Goal: Complete application form

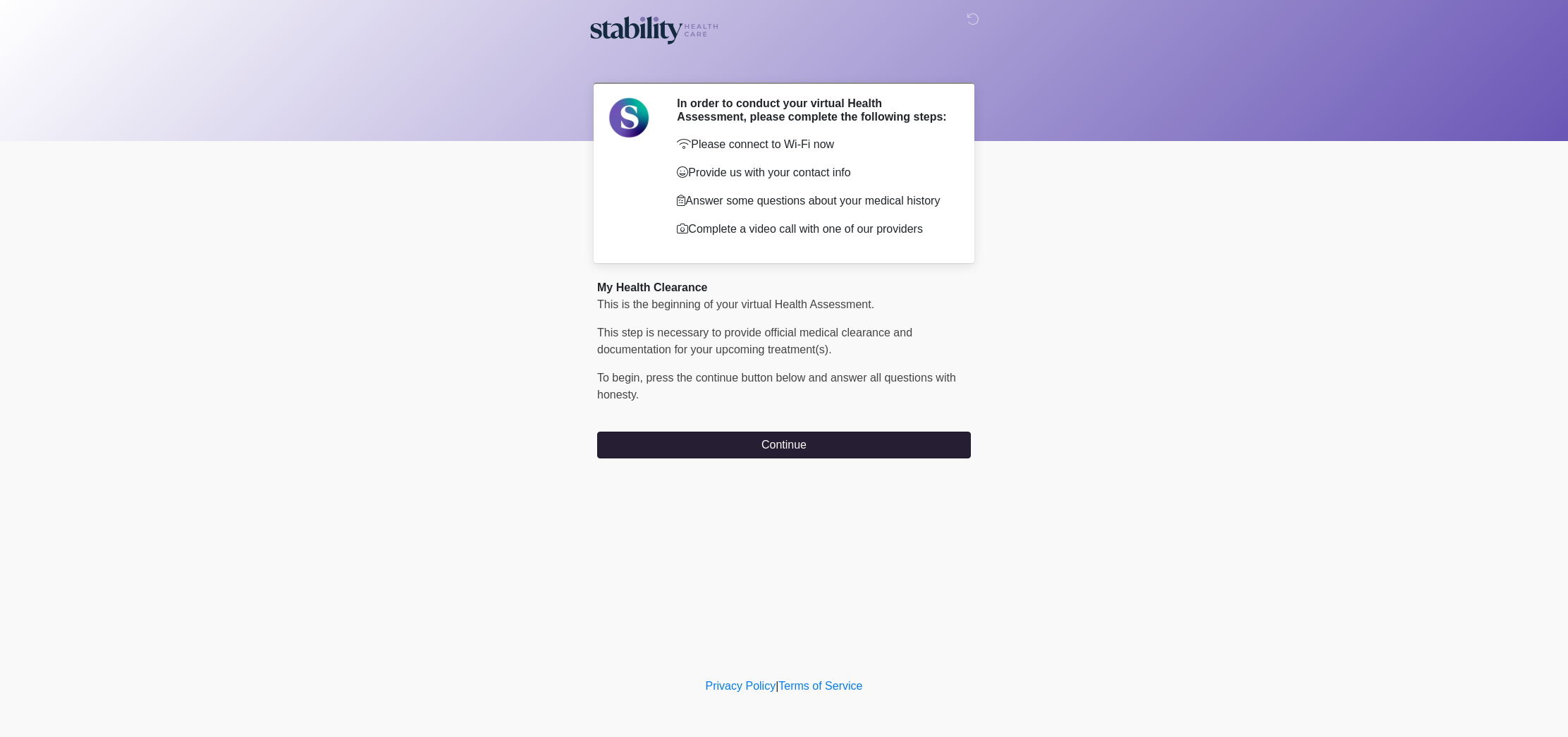
click at [798, 451] on button "Continue" at bounding box center [784, 445] width 373 height 27
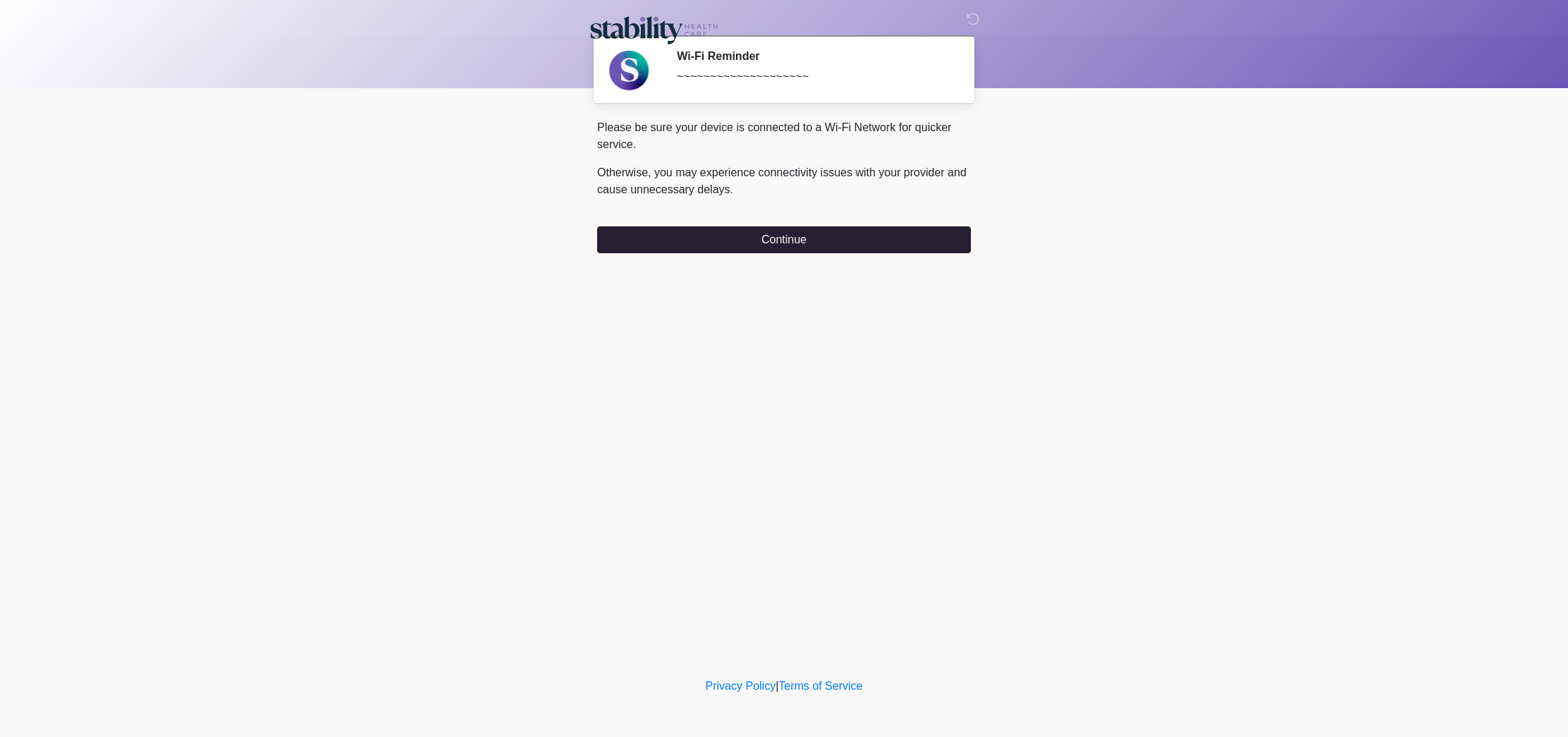
click at [751, 242] on button "Continue" at bounding box center [784, 240] width 373 height 27
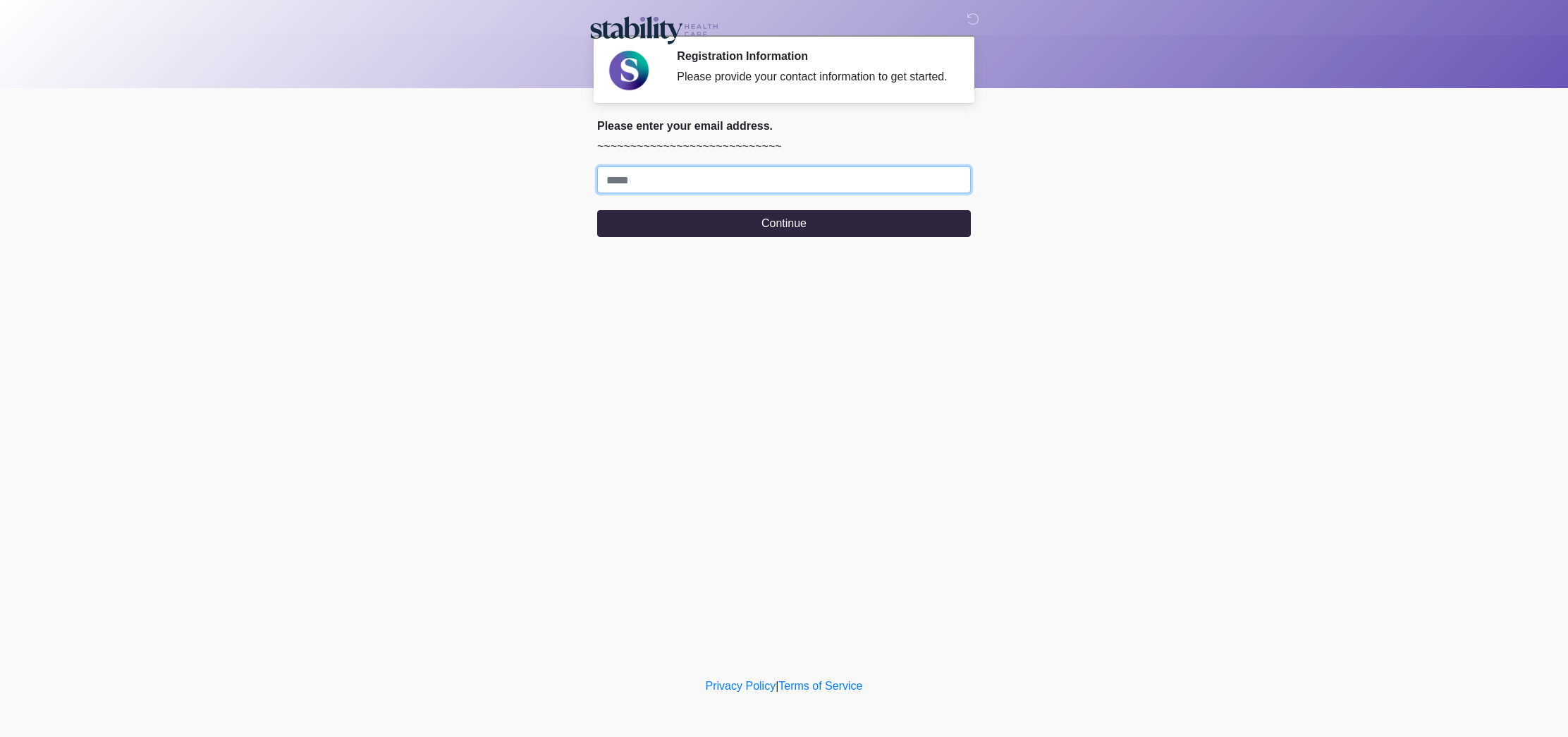
click at [700, 193] on input "Where should we email your response?" at bounding box center [784, 180] width 373 height 27
type input "**********"
click at [793, 237] on button "Continue" at bounding box center [784, 223] width 373 height 27
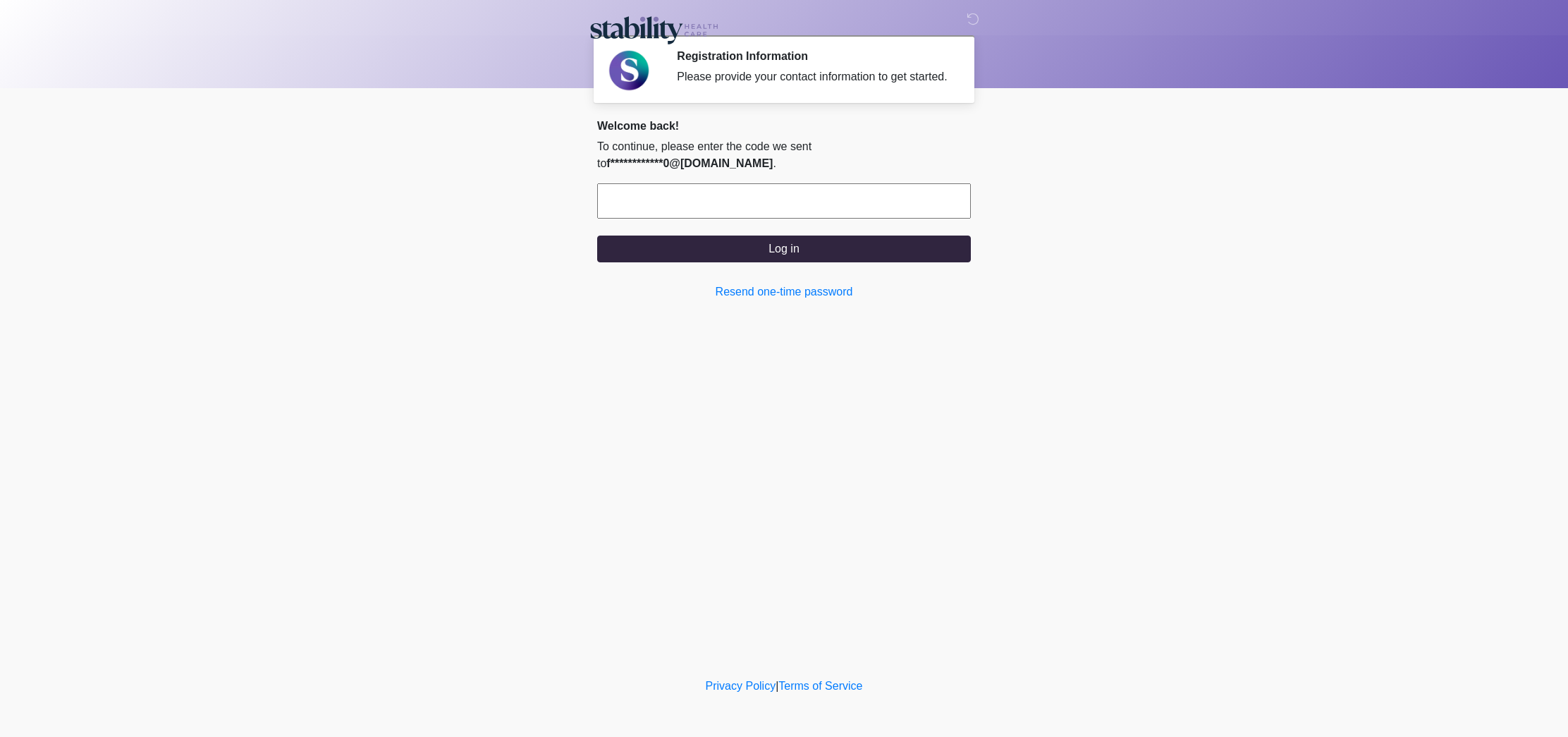
click at [692, 190] on input "text" at bounding box center [784, 201] width 373 height 35
type input "******"
click at [812, 250] on button "Log in" at bounding box center [784, 249] width 373 height 27
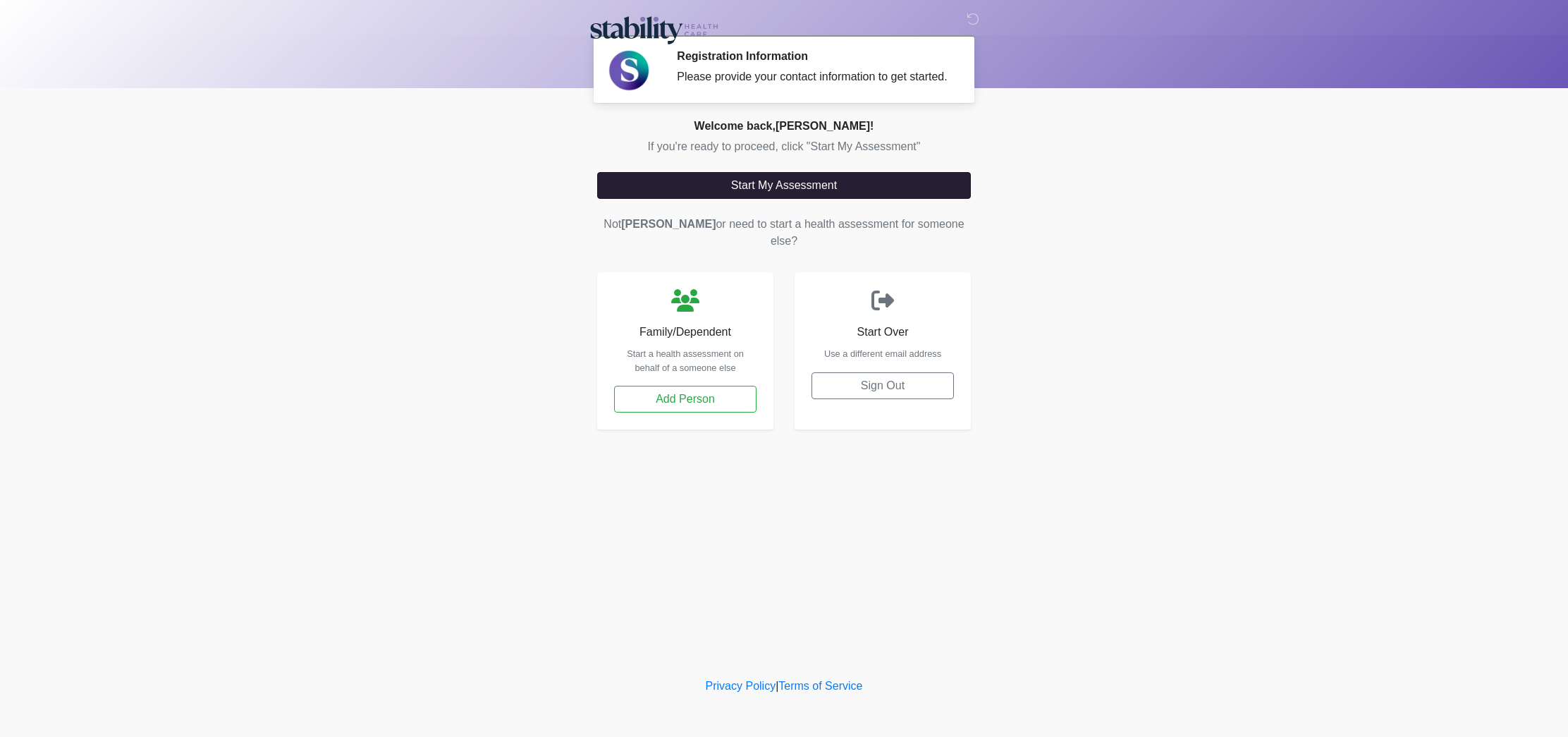
drag, startPoint x: 775, startPoint y: 199, endPoint x: 789, endPoint y: 201, distance: 14.1
click at [775, 199] on button "Start My Assessment" at bounding box center [784, 186] width 373 height 27
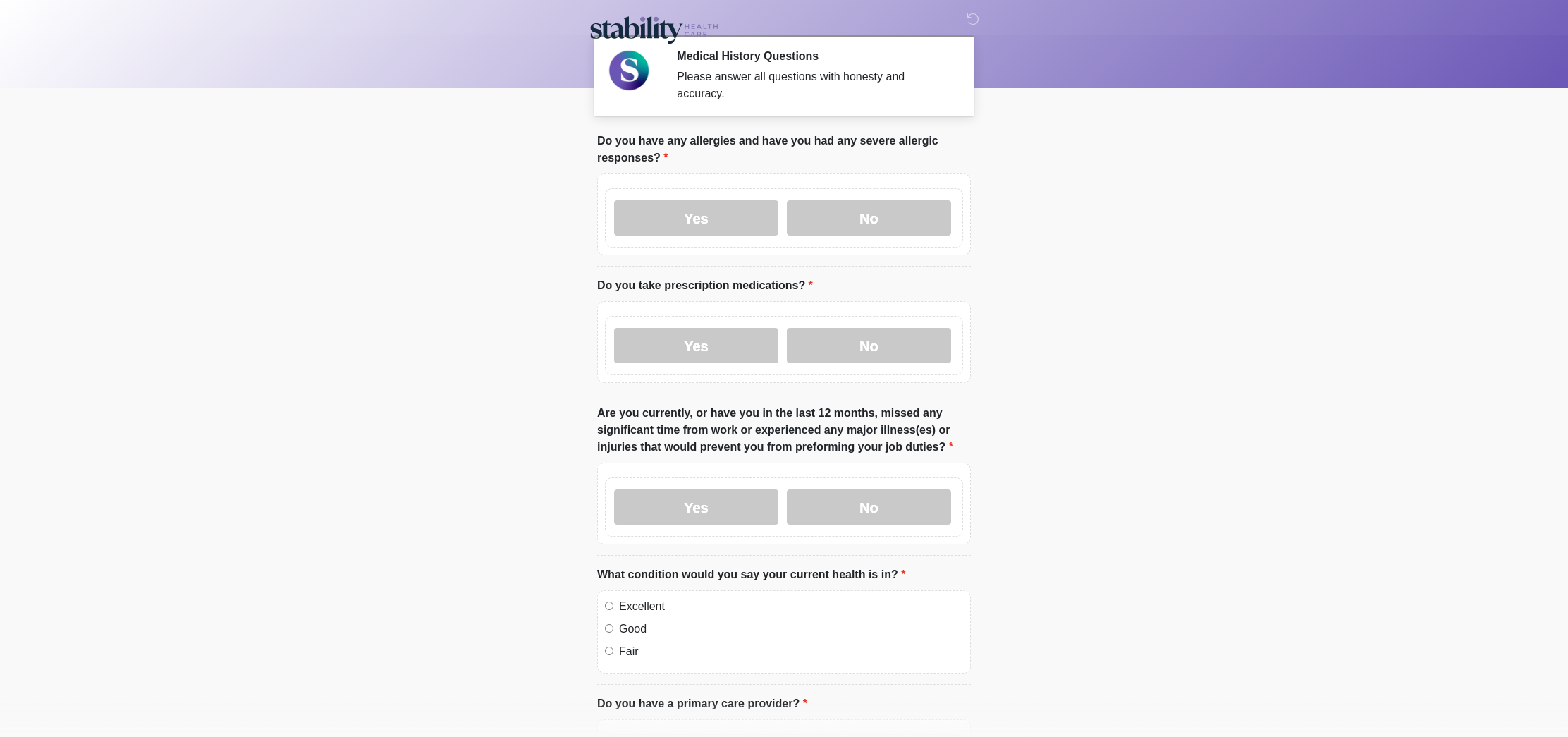
click at [726, 219] on label "Yes" at bounding box center [697, 218] width 164 height 35
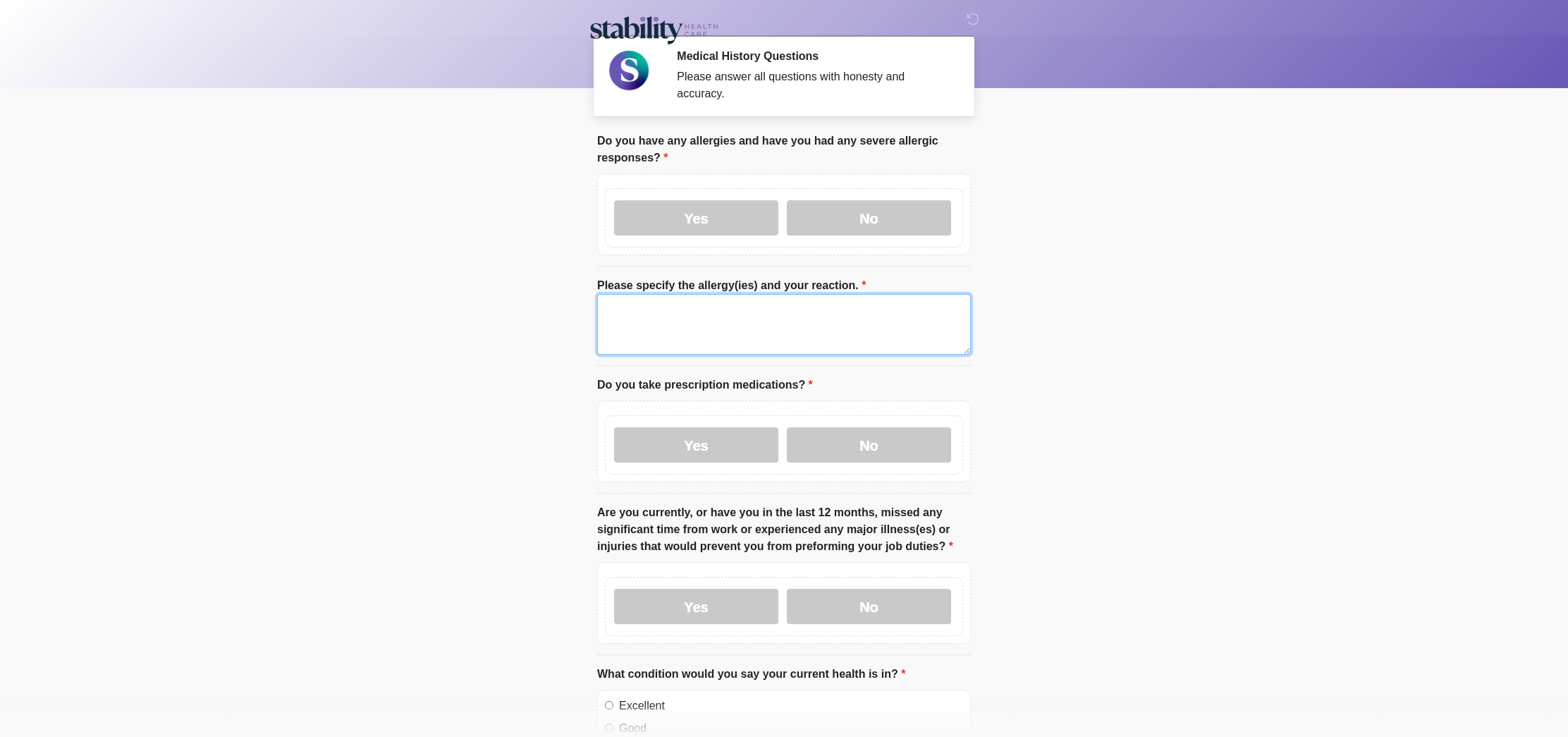
click at [758, 316] on textarea "Please specify the allergy(ies) and your reaction." at bounding box center [784, 324] width 373 height 60
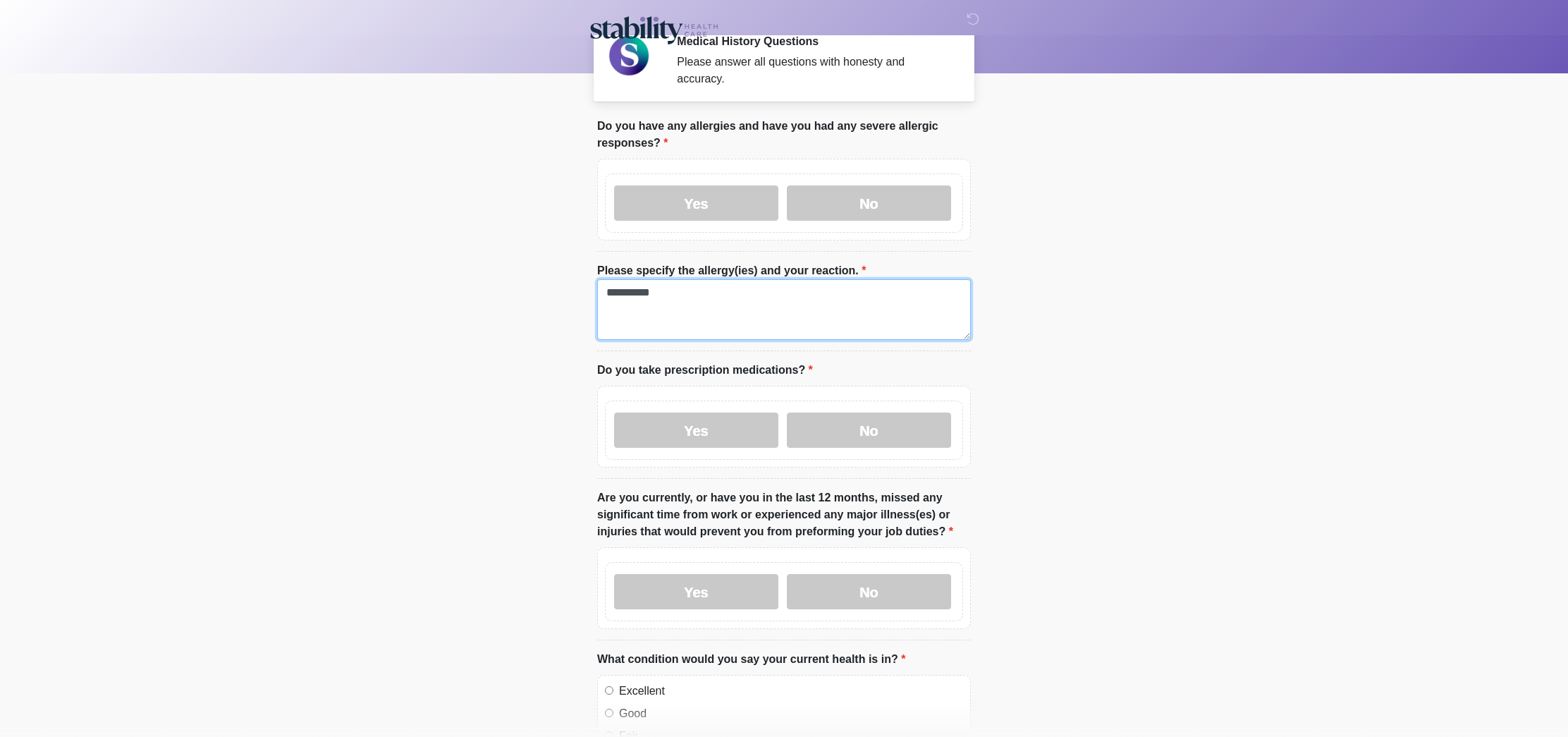
scroll to position [19, 0]
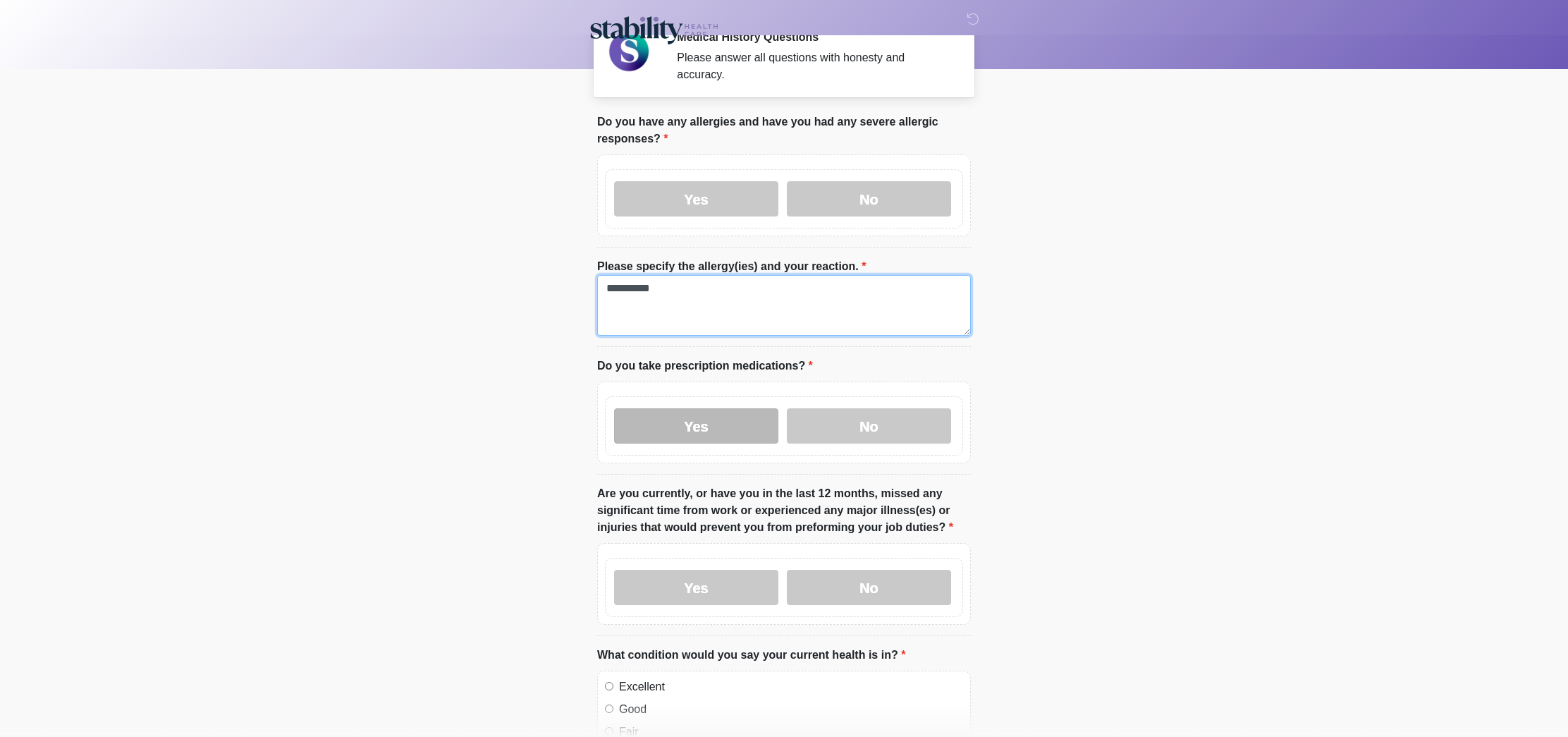
type textarea "**********"
click at [725, 416] on label "Yes" at bounding box center [697, 426] width 164 height 35
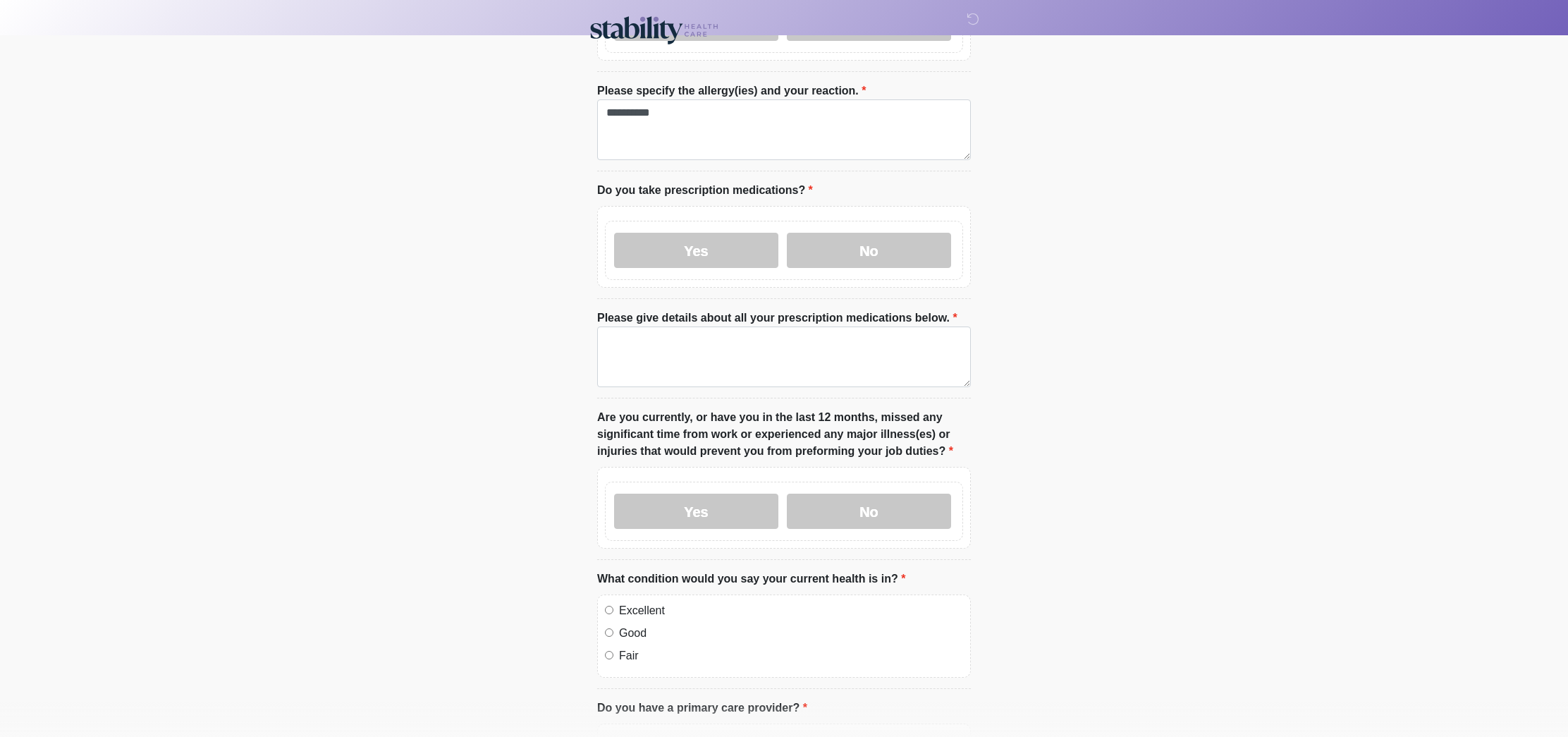
scroll to position [196, 0]
click at [658, 345] on textarea "Please give details about all your prescription medications below." at bounding box center [784, 355] width 373 height 60
type textarea "*"
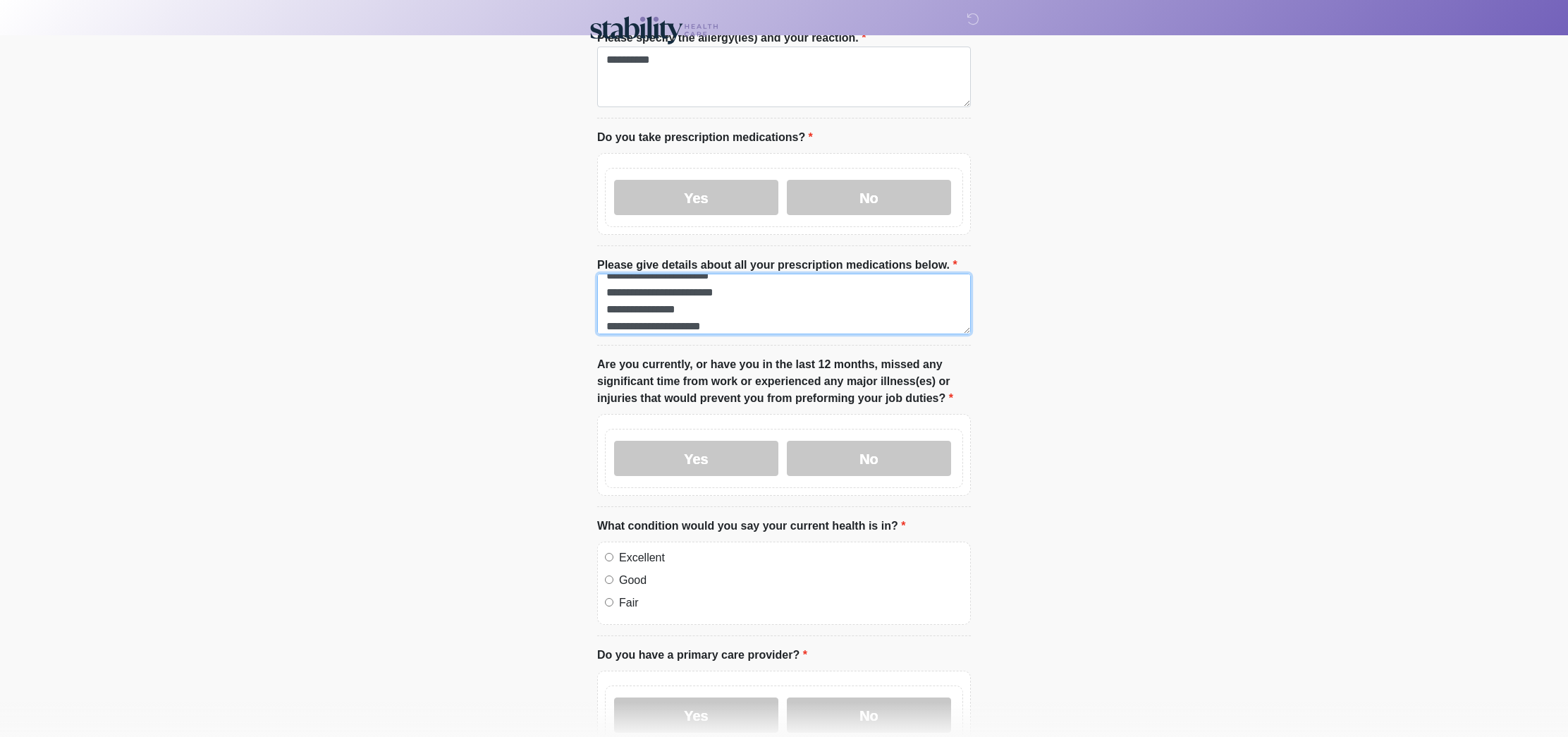
scroll to position [249, 0]
type textarea "**********"
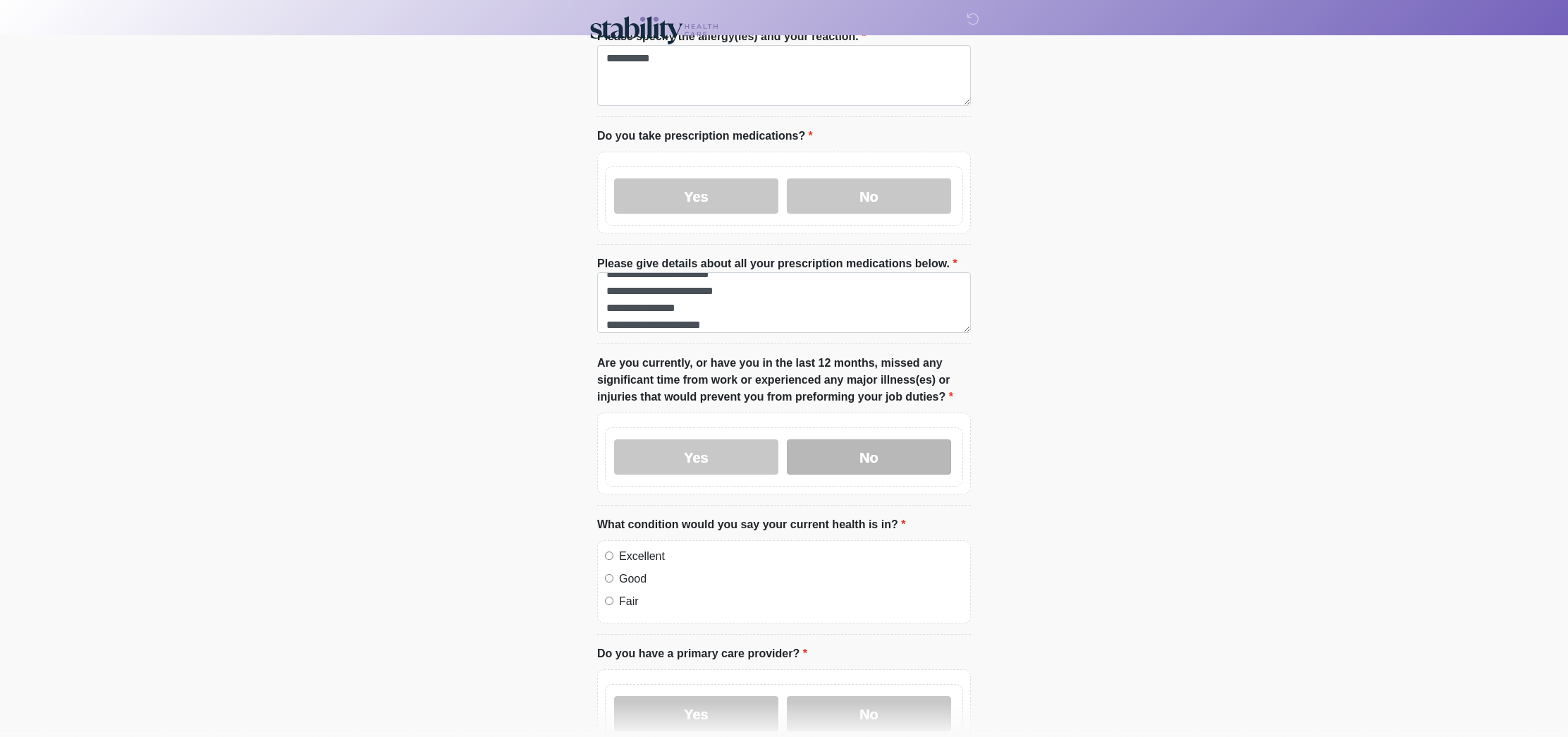
drag, startPoint x: 815, startPoint y: 457, endPoint x: 829, endPoint y: 450, distance: 15.7
click at [815, 457] on label "No" at bounding box center [869, 457] width 164 height 35
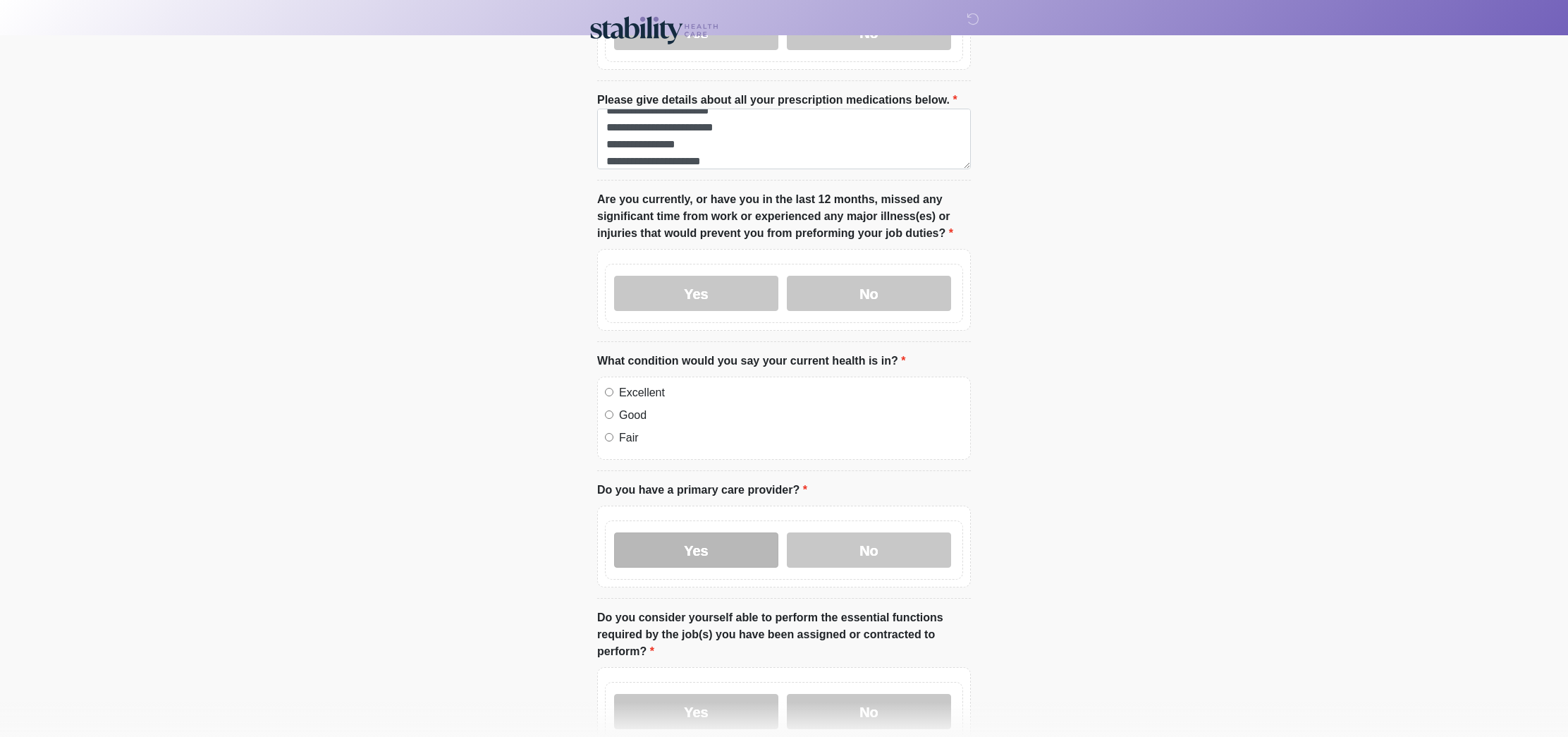
scroll to position [412, 0]
click at [708, 536] on label "Yes" at bounding box center [697, 551] width 164 height 35
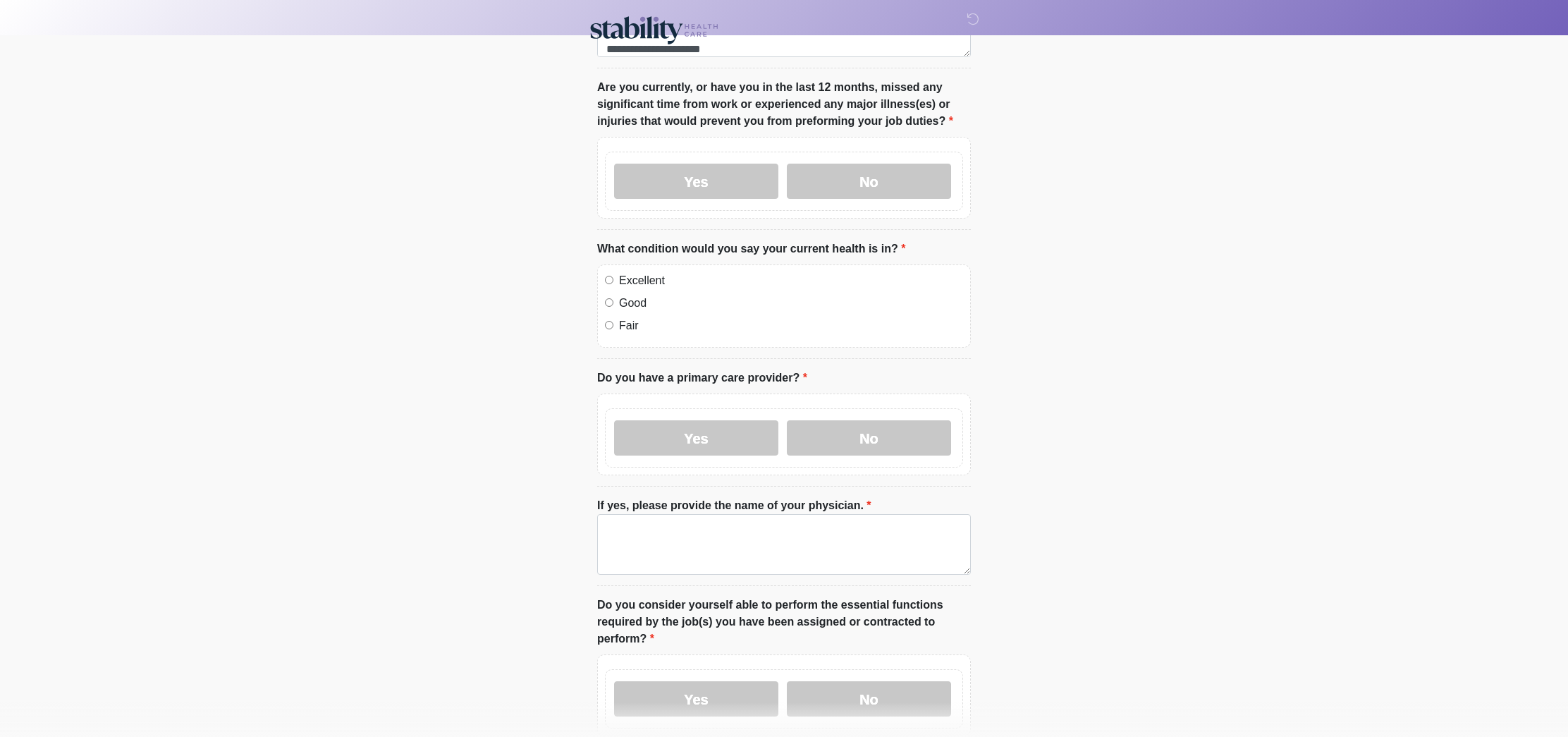
scroll to position [527, 0]
click at [665, 527] on textarea "If yes, please provide the name of your physician." at bounding box center [784, 542] width 373 height 60
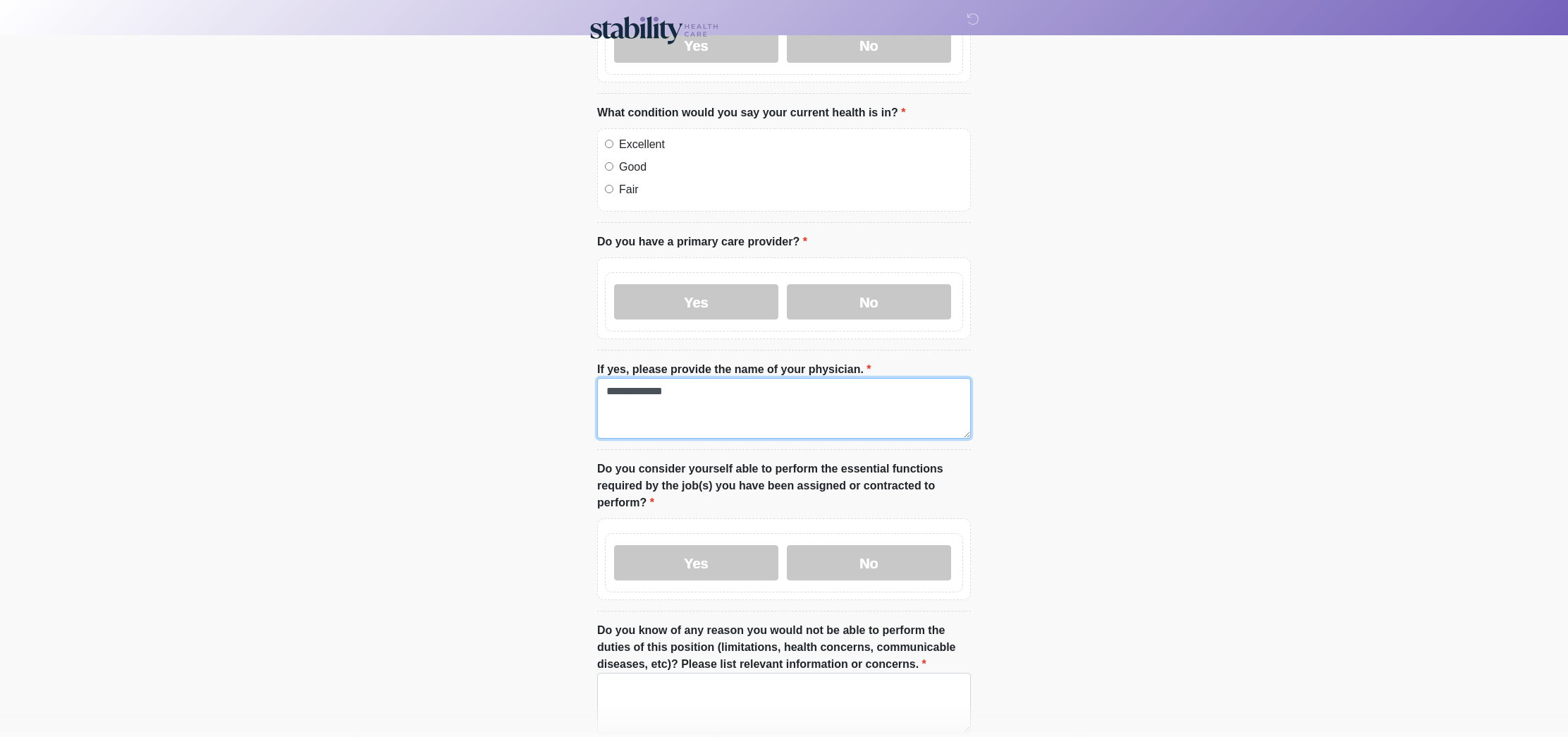
scroll to position [662, 0]
type textarea "**********"
click at [705, 565] on label "Yes" at bounding box center [697, 562] width 164 height 35
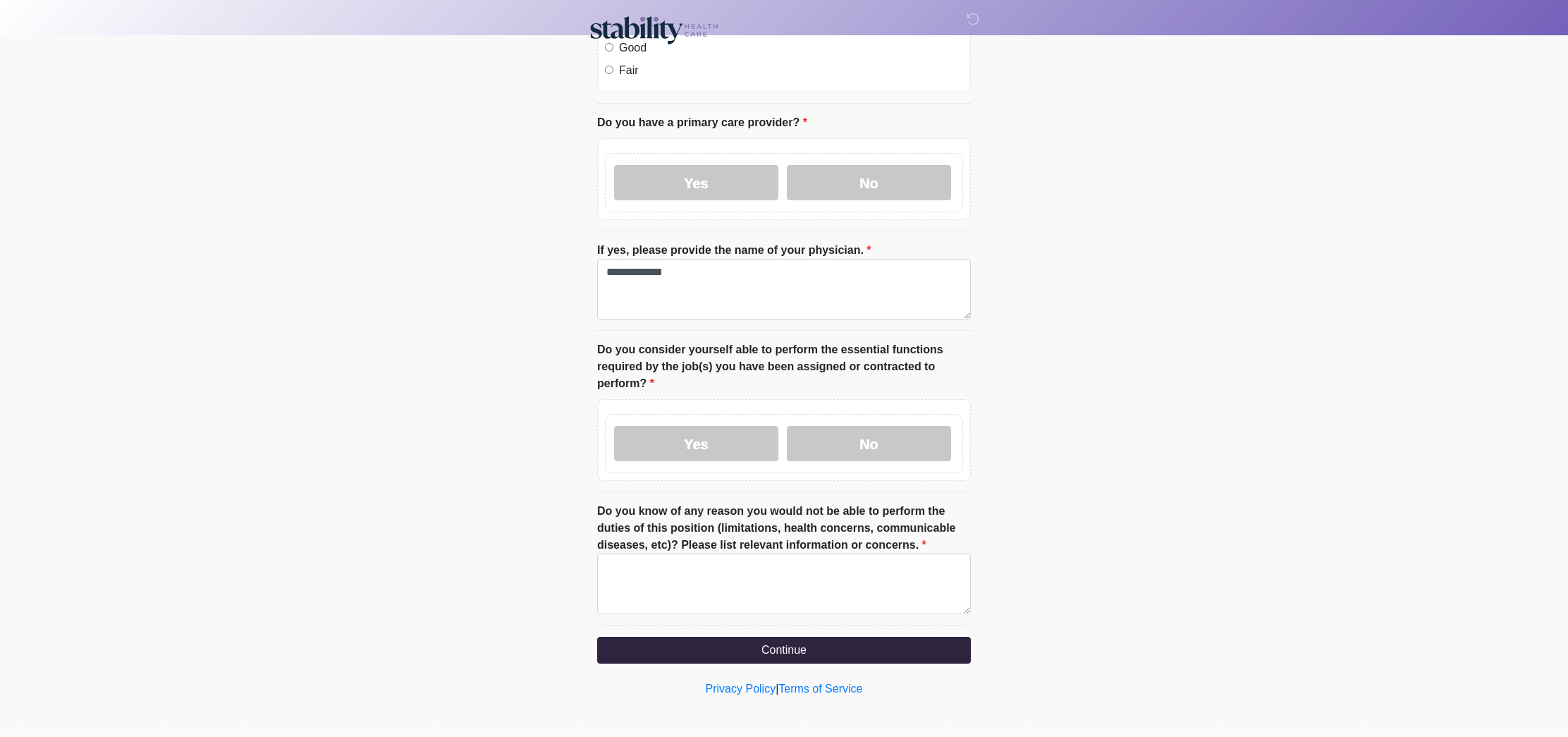
scroll to position [779, 0]
click at [721, 565] on textarea "Do you know of any reason you would not be able to perform the duties of this p…" at bounding box center [784, 584] width 373 height 60
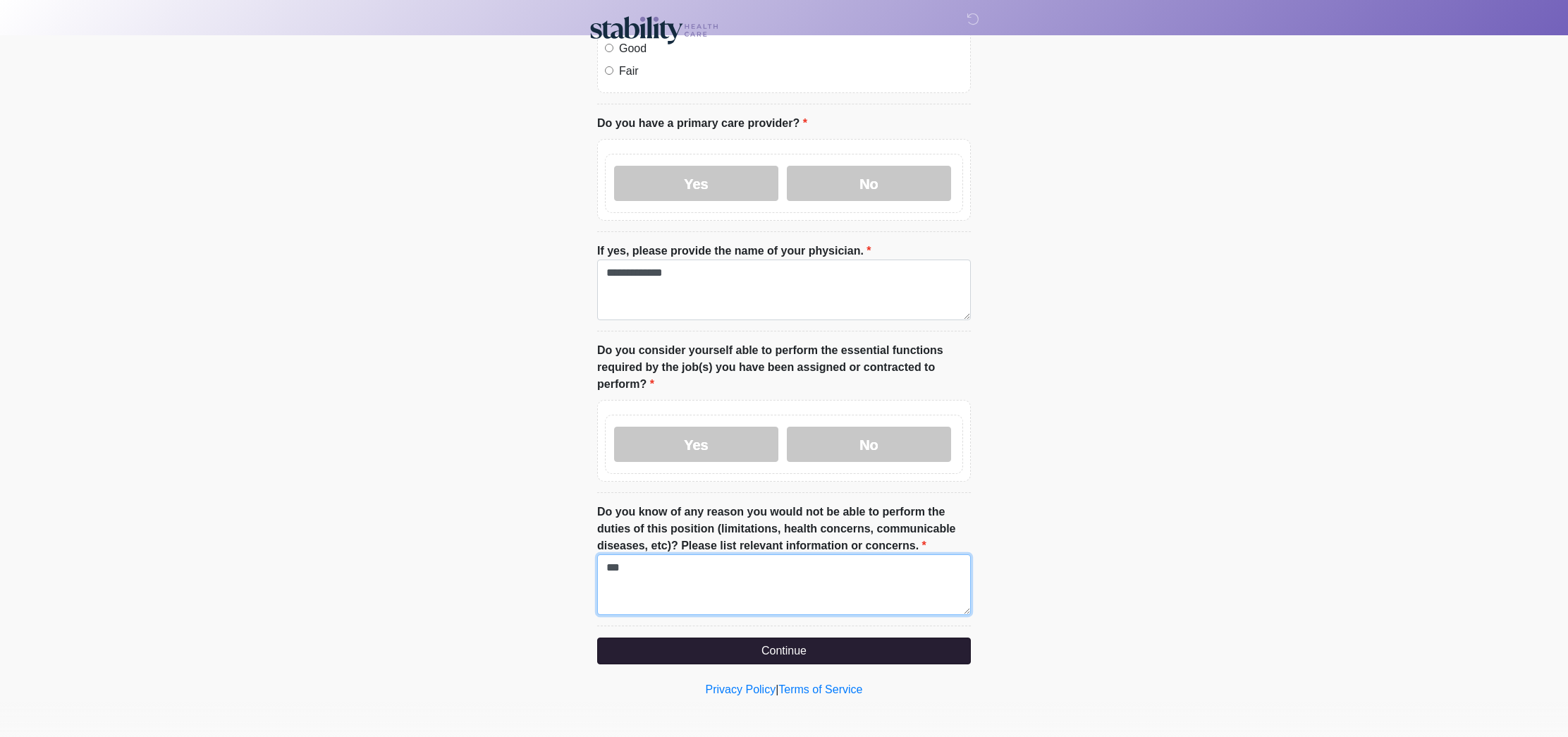
type textarea "***"
click at [821, 650] on button "Continue" at bounding box center [784, 651] width 373 height 27
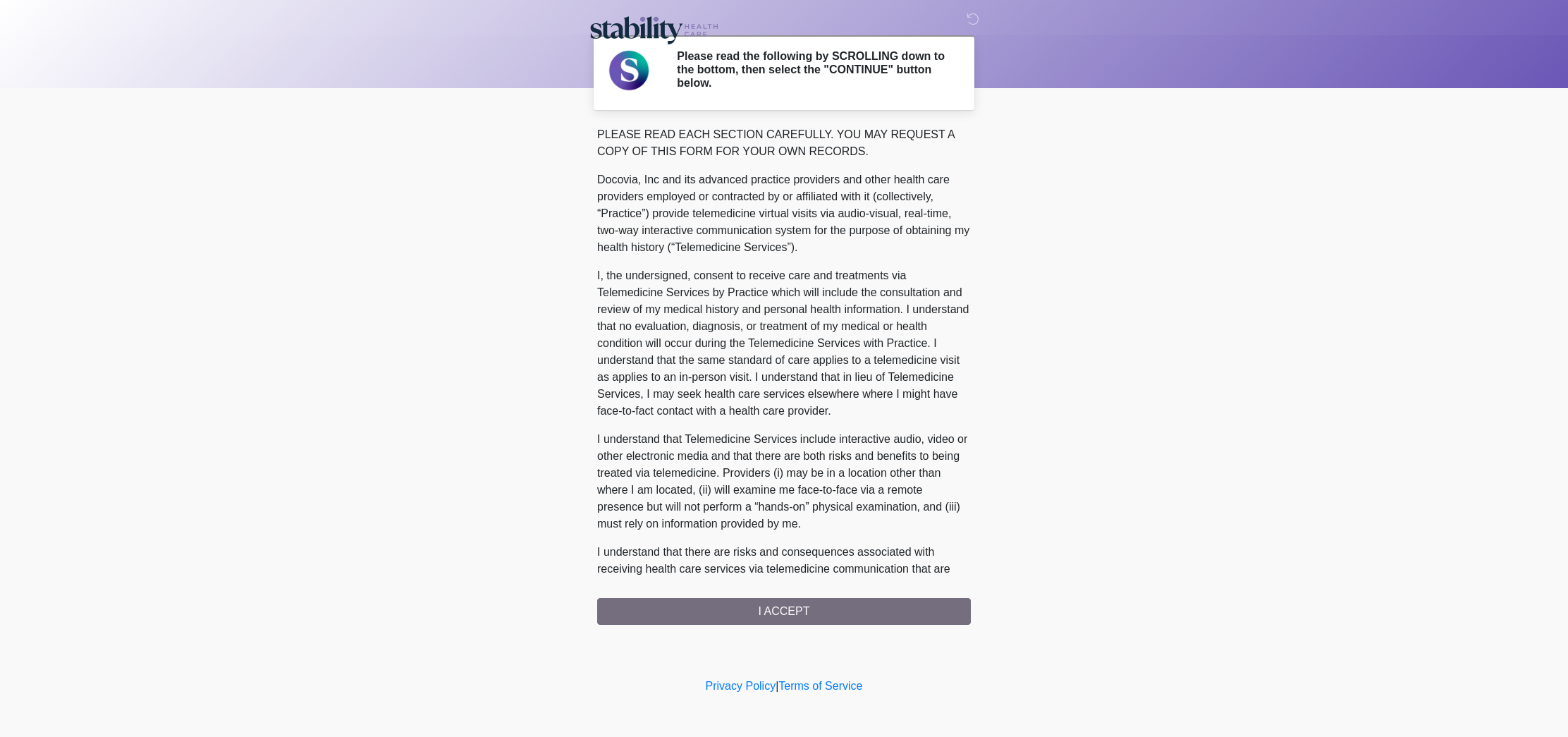
scroll to position [0, 0]
click at [846, 609] on div "PLEASE READ EACH SECTION CAREFULLY. YOU MAY REQUEST A COPY OF THIS FORM FOR YOU…" at bounding box center [784, 375] width 373 height 499
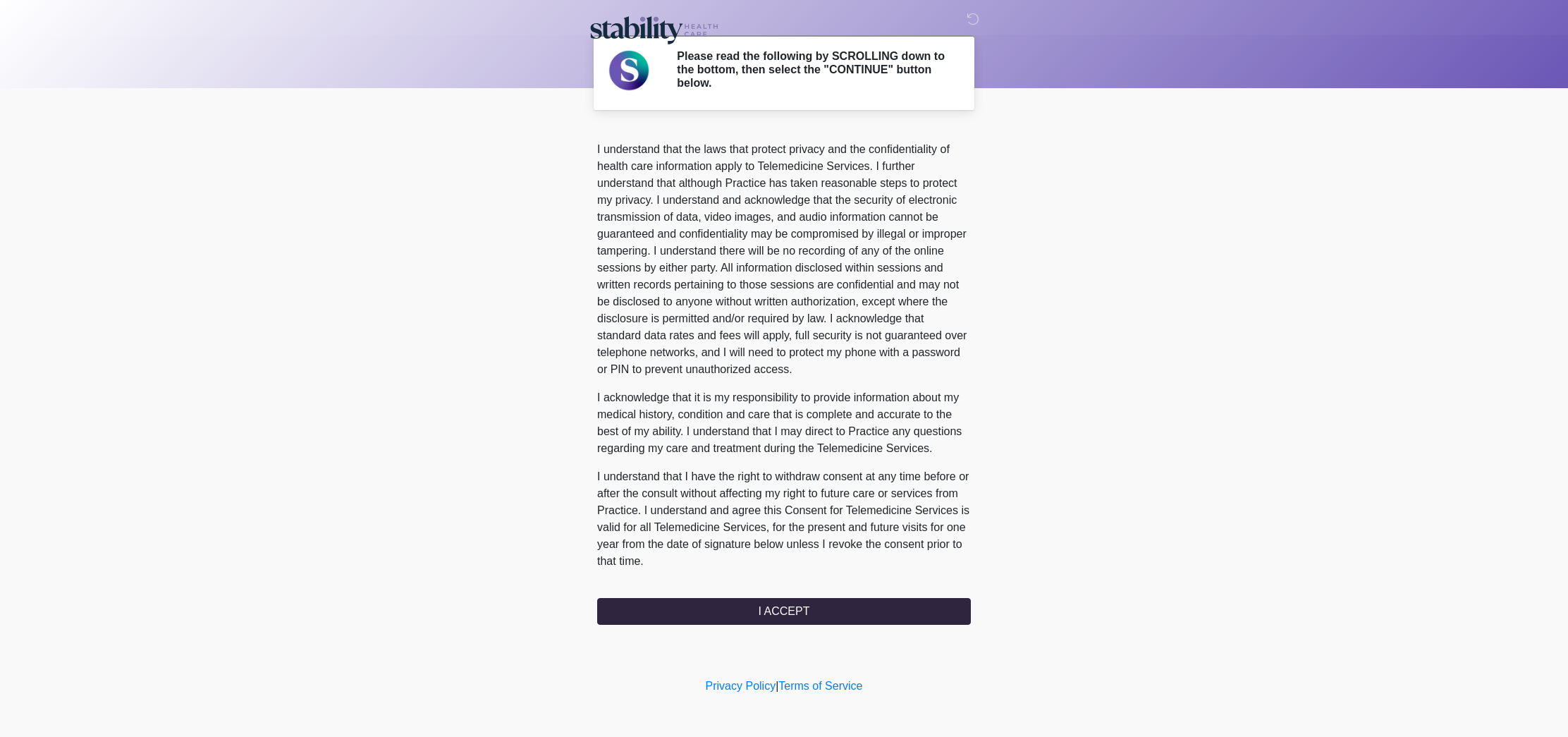
scroll to position [612, 0]
click at [833, 609] on button "I ACCEPT" at bounding box center [784, 612] width 373 height 27
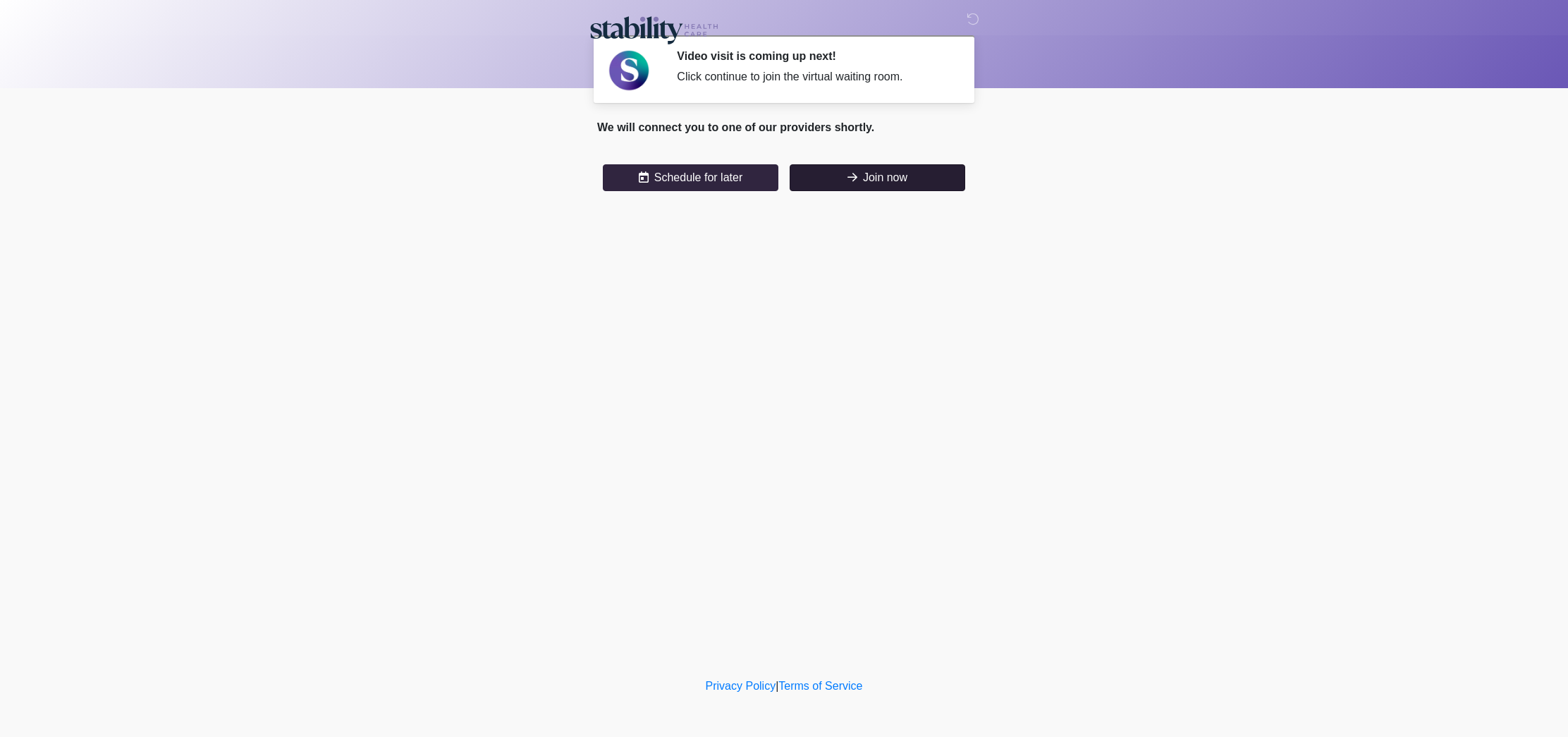
click at [862, 180] on button "Join now" at bounding box center [878, 178] width 175 height 27
click at [881, 179] on button "Join now" at bounding box center [878, 178] width 175 height 27
